Goal: Check status: Check status

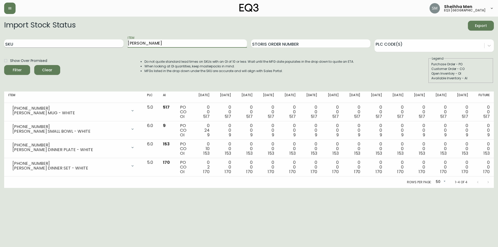
click at [82, 41] on input "SKU" at bounding box center [63, 43] width 119 height 8
paste input "[PHONE_NUMBER]"
type input "[PHONE_NUMBER]"
click at [4, 65] on button "Filter" at bounding box center [17, 70] width 26 height 10
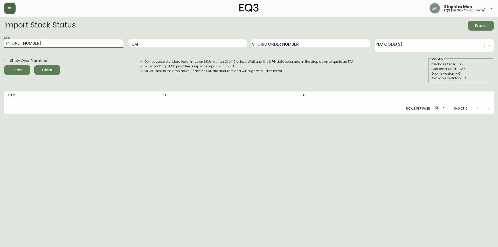
click at [12, 10] on button "button" at bounding box center [9, 8] width 11 height 11
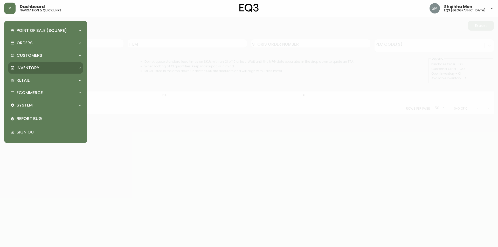
click at [33, 64] on div "Inventory" at bounding box center [45, 67] width 75 height 11
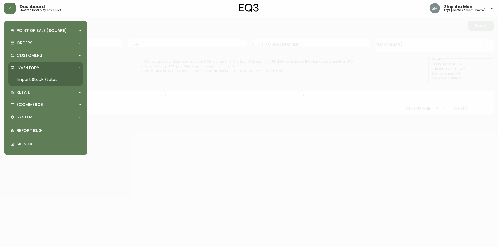
click at [32, 77] on link "Import Stock Status" at bounding box center [45, 80] width 75 height 12
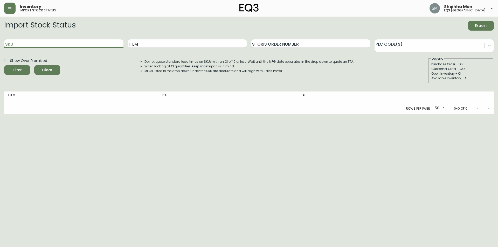
click at [54, 43] on input "SKU" at bounding box center [63, 43] width 119 height 8
paste input "[PHONE_NUMBER]"
type input "[PHONE_NUMBER]"
click at [4, 65] on button "Filter" at bounding box center [17, 70] width 26 height 10
